Goal: Navigation & Orientation: Go to known website

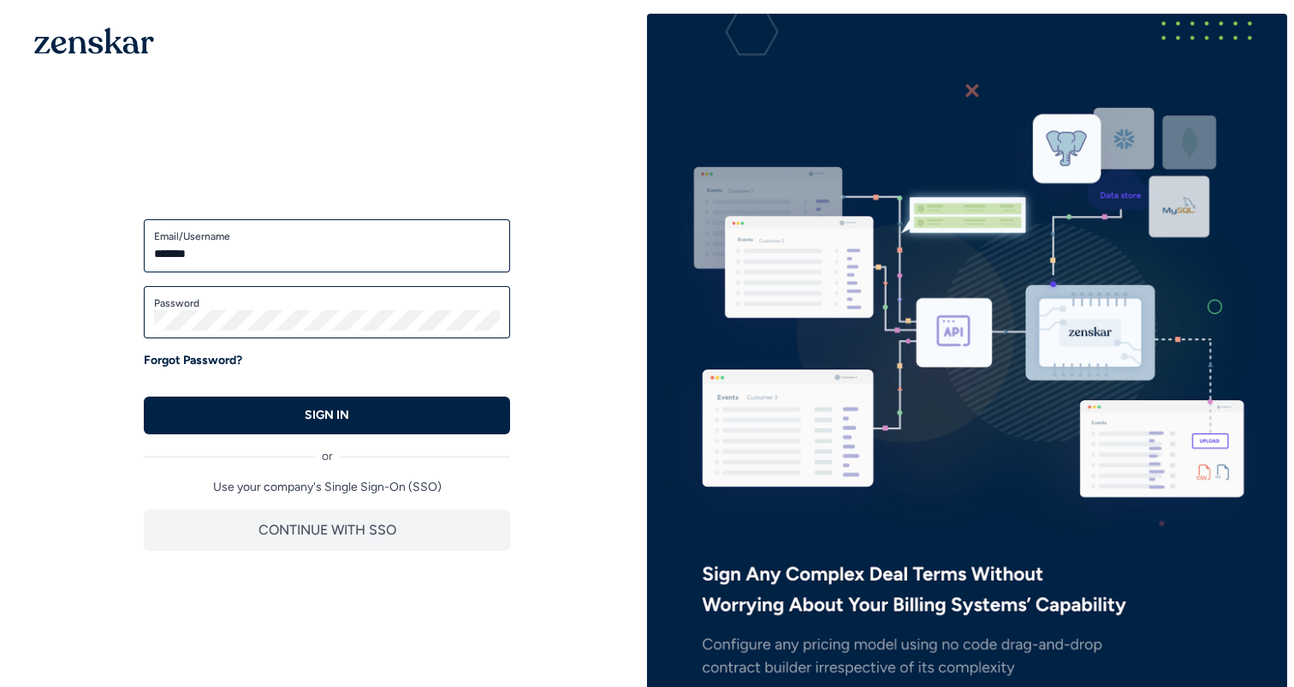
type input "**********"
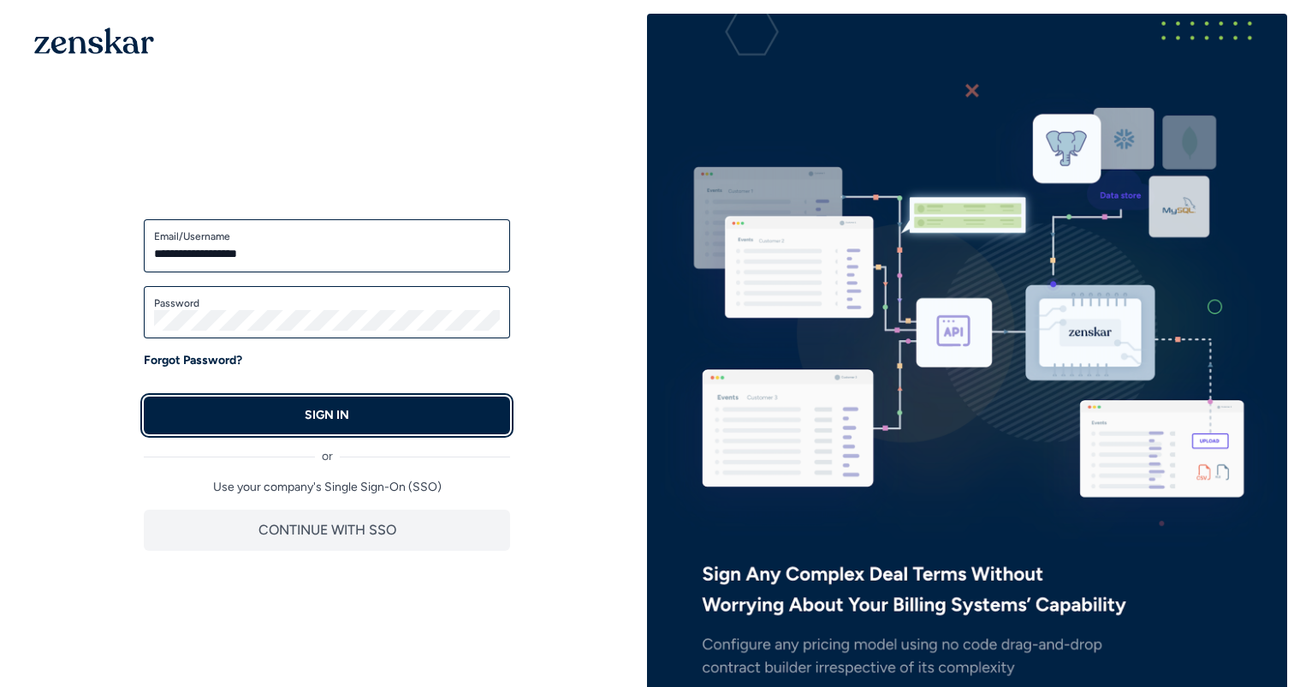
click at [229, 431] on button "SIGN IN" at bounding box center [327, 415] width 366 height 38
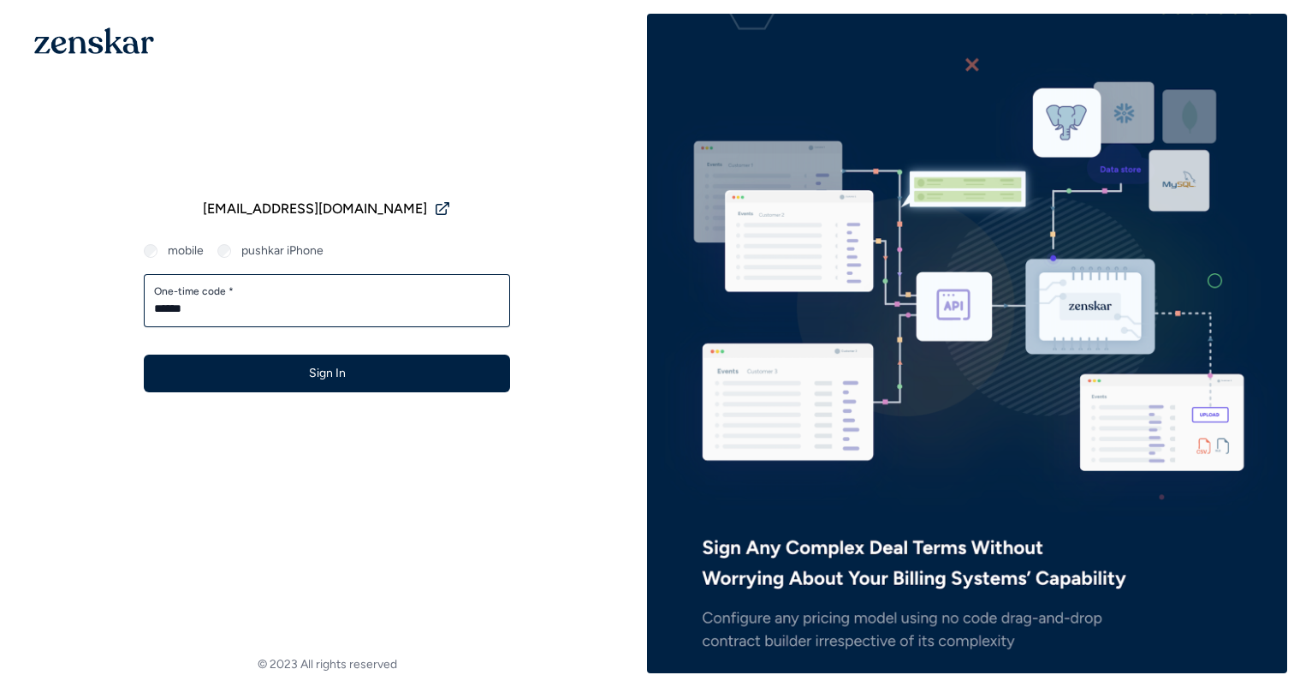
type input "******"
click at [446, 372] on button "Sign In" at bounding box center [327, 373] width 366 height 38
